Goal: Transaction & Acquisition: Purchase product/service

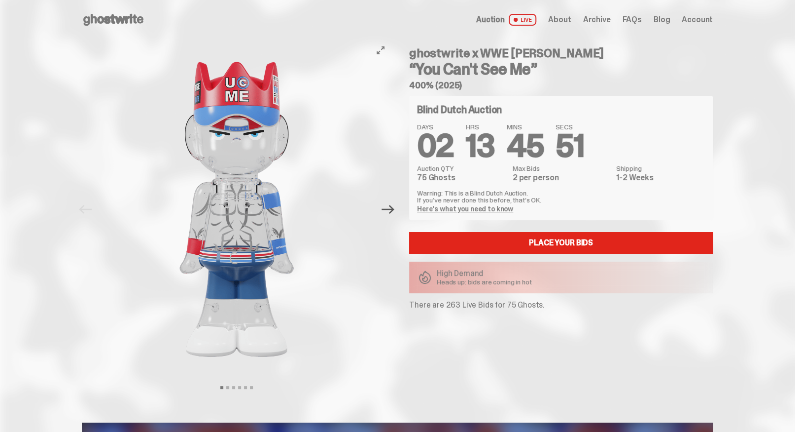
click at [395, 205] on icon "Next" at bounding box center [388, 209] width 13 height 13
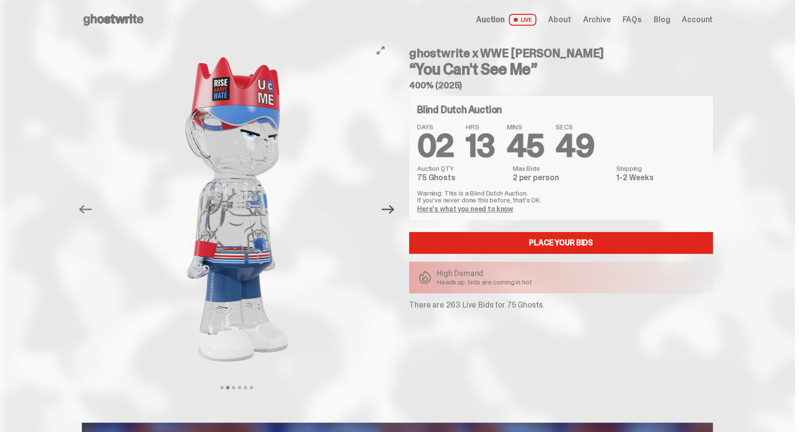
click at [395, 204] on icon "Next" at bounding box center [388, 209] width 13 height 13
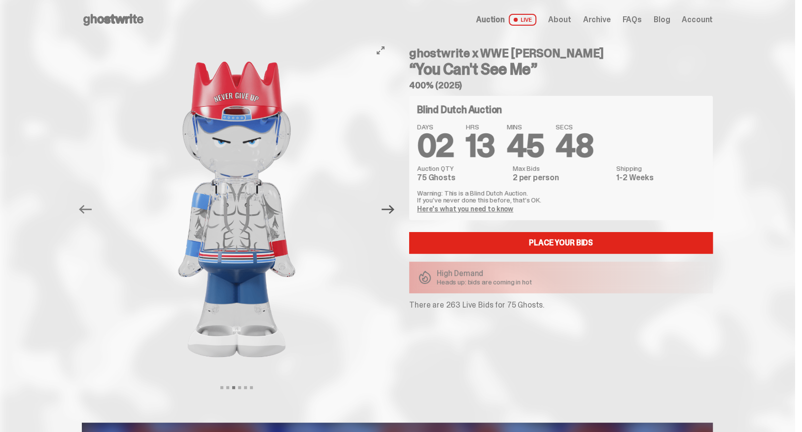
click at [395, 204] on icon "Next" at bounding box center [388, 209] width 13 height 13
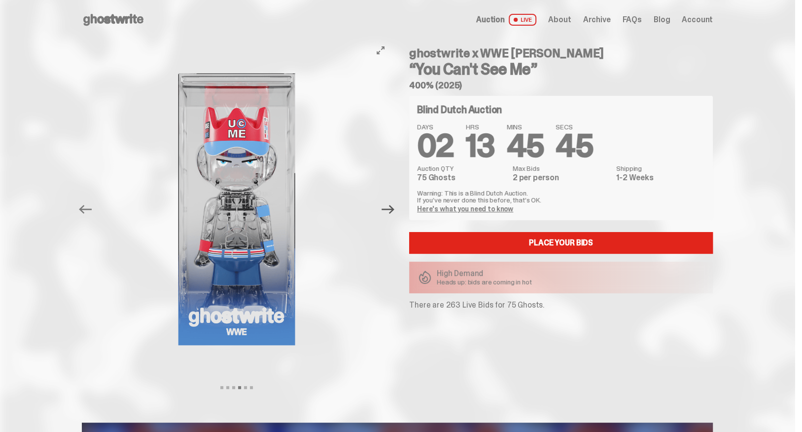
click at [395, 204] on icon "Next" at bounding box center [388, 209] width 13 height 13
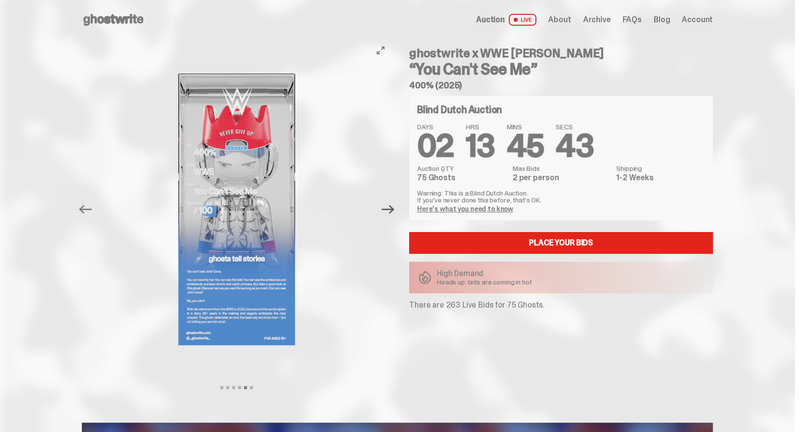
click at [394, 204] on icon "Next" at bounding box center [388, 209] width 13 height 13
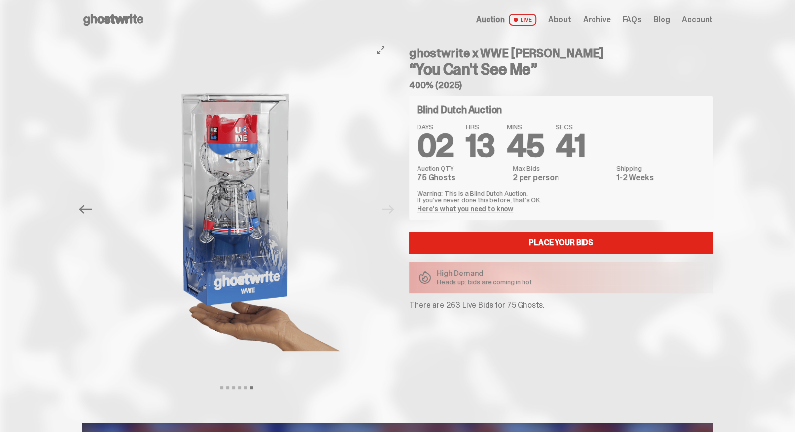
click at [392, 204] on div at bounding box center [237, 208] width 310 height 339
click at [392, 207] on div at bounding box center [237, 208] width 310 height 339
